Goal: Check status: Check status

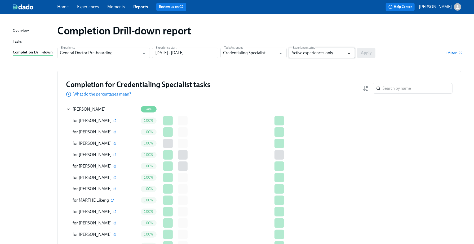
click at [349, 54] on icon "Open" at bounding box center [348, 53] width 7 height 7
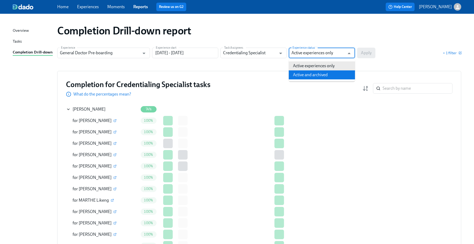
click at [307, 77] on li "Active and archived" at bounding box center [322, 74] width 66 height 9
type input "Active and archived"
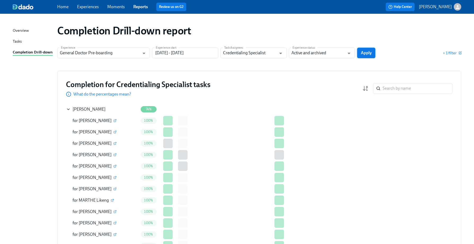
click at [359, 53] on button "Apply" at bounding box center [366, 53] width 18 height 11
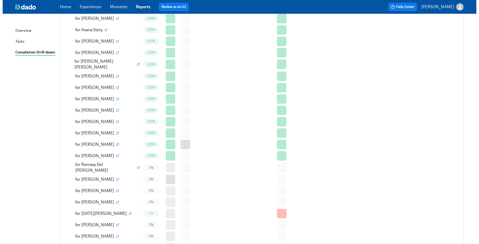
scroll to position [1129, 0]
click at [113, 178] on icon "button" at bounding box center [114, 179] width 3 height 3
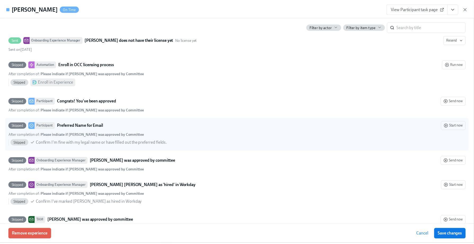
scroll to position [1729, 0]
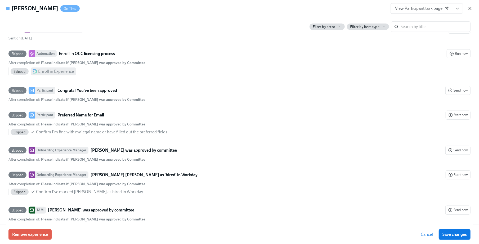
click at [468, 6] on icon "button" at bounding box center [469, 8] width 5 height 5
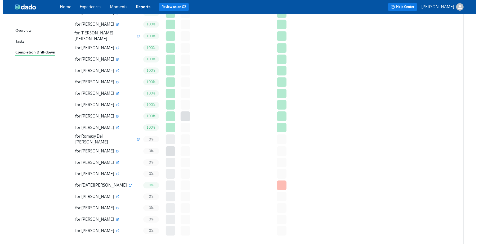
scroll to position [1185, 0]
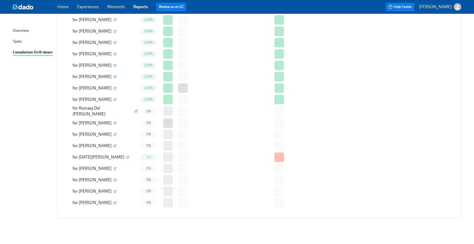
drag, startPoint x: 389, startPoint y: 81, endPoint x: 376, endPoint y: 82, distance: 13.0
click at [113, 121] on icon "button" at bounding box center [114, 122] width 3 height 3
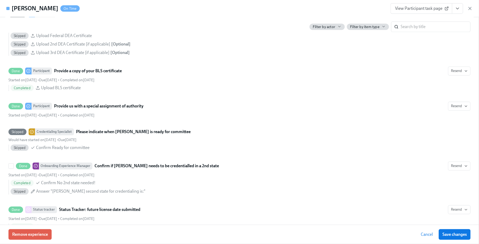
scroll to position [1023, 0]
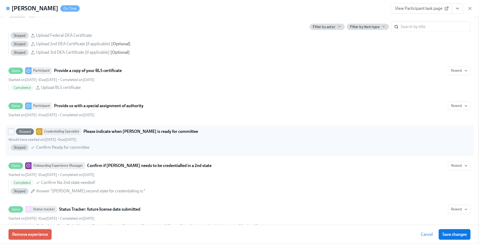
click at [11, 134] on input "Skipped Credentialing Specialist Please indicate when Lester Gopar is ready for…" at bounding box center [11, 131] width 5 height 5
checkbox input "true"
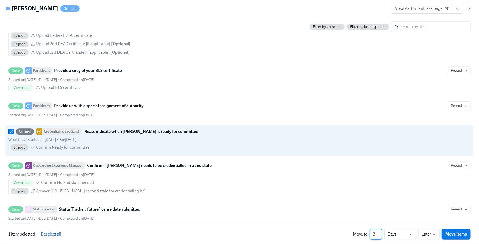
type input "3"
click at [379, 232] on input "3" at bounding box center [376, 234] width 13 height 11
click at [402, 235] on li "Weeks" at bounding box center [400, 233] width 32 height 9
type input "w"
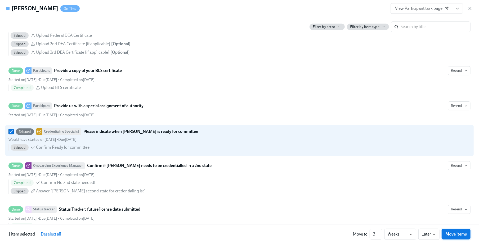
click at [458, 234] on span "Move items" at bounding box center [455, 234] width 21 height 5
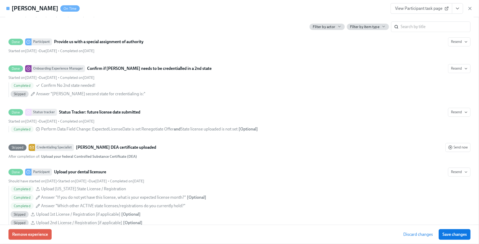
scroll to position [1065, 0]
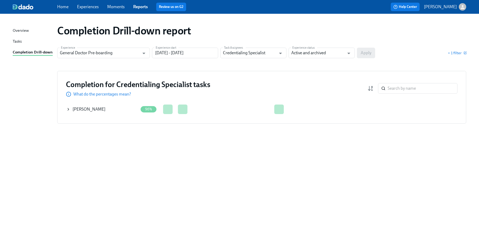
click at [68, 109] on icon at bounding box center [68, 109] width 4 height 4
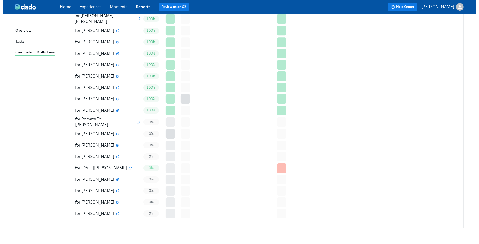
scroll to position [1185, 0]
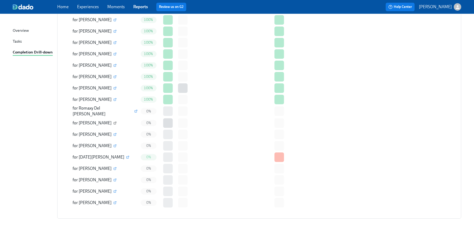
click at [113, 121] on icon "button" at bounding box center [114, 122] width 3 height 3
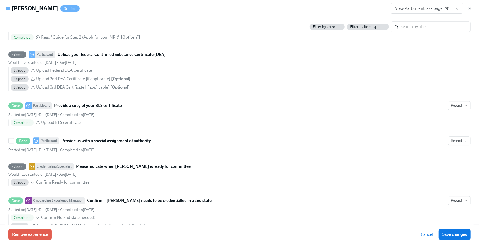
scroll to position [988, 0]
